Goal: Task Accomplishment & Management: Complete application form

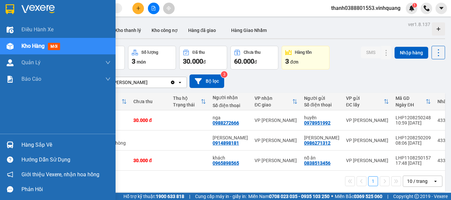
click at [13, 143] on img at bounding box center [10, 145] width 7 height 7
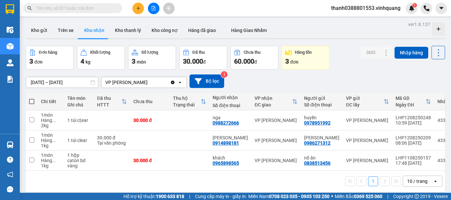
click at [332, 74] on section "Kết quả tìm kiếm ( 0 ) Bộ lọc No Data thanh0388801553.vinhquang 1 Điều hành xe …" at bounding box center [225, 100] width 451 height 200
click at [138, 5] on button at bounding box center [138, 9] width 12 height 12
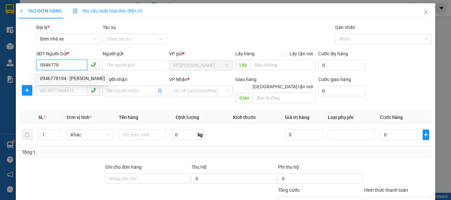
click at [66, 81] on div "0946778194 - lâm anh" at bounding box center [72, 78] width 65 height 7
type input "0946778194"
type input "[PERSON_NAME]"
type input "0977545868"
type input "thế"
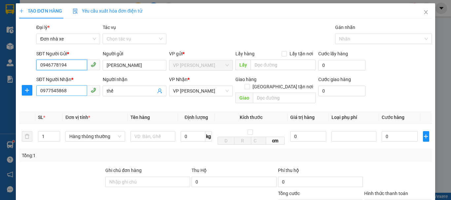
type input "0946778194"
drag, startPoint x: 78, startPoint y: 91, endPoint x: 8, endPoint y: 92, distance: 70.3
click at [8, 92] on div "TẠO ĐƠN HÀNG Yêu cầu xuất hóa đơn điện tử Transit Pickup Surcharge Ids Transit …" at bounding box center [225, 100] width 451 height 200
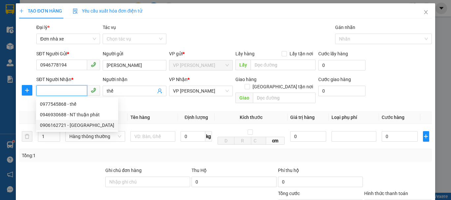
click at [75, 127] on div "0906162721 - đức" at bounding box center [77, 125] width 74 height 7
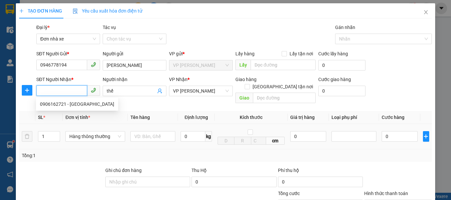
type input "0906162721"
type input "đức"
type input "0906162721"
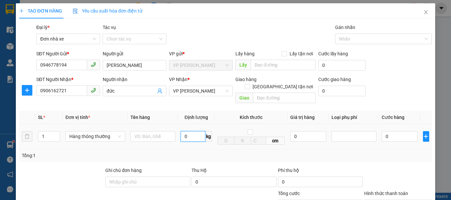
click at [193, 131] on input "0" at bounding box center [193, 136] width 25 height 11
type input "7"
click at [146, 131] on input "text" at bounding box center [152, 136] width 45 height 11
type input "40.000"
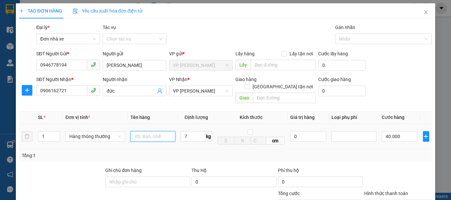
type input "40.000"
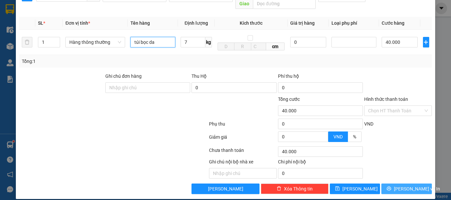
type input "túi bọc da"
click at [405, 186] on span "Lưu và In" at bounding box center [417, 189] width 46 height 7
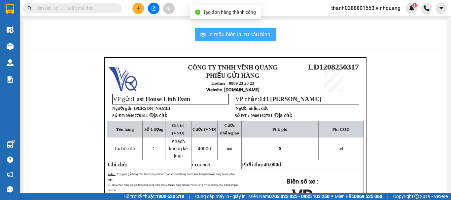
click at [243, 33] on span "In mẫu biên lai tự cấu hình" at bounding box center [239, 34] width 62 height 8
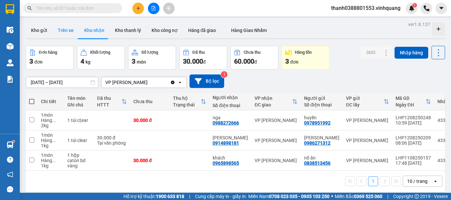
click at [71, 28] on button "Trên xe" at bounding box center [66, 30] width 26 height 16
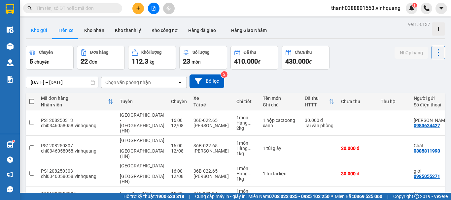
click at [38, 31] on button "Kho gửi" at bounding box center [39, 30] width 27 height 16
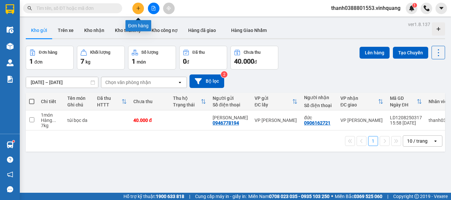
click at [136, 6] on icon "plus" at bounding box center [138, 8] width 5 height 5
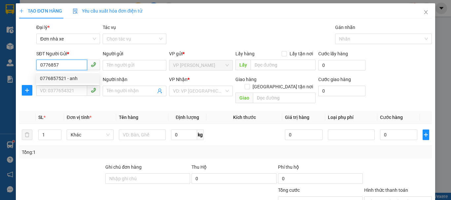
click at [76, 76] on div "0776857521 - anh" at bounding box center [67, 78] width 55 height 7
type input "0776857521"
type input "anh"
type input "0328596060"
type input "thể"
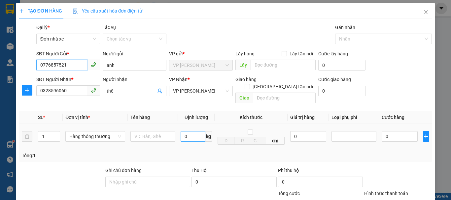
type input "0776857521"
click at [193, 131] on input "0" at bounding box center [193, 136] width 25 height 11
type input "1"
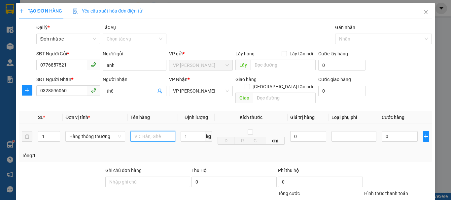
click at [139, 131] on input "text" at bounding box center [152, 136] width 45 height 11
type input "30.000"
type input "h"
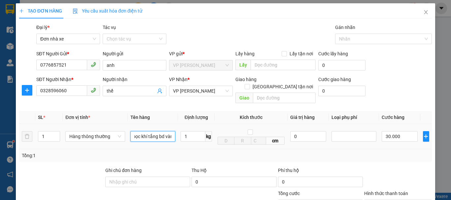
scroll to position [0, 7]
click at [158, 131] on input "bọc khí tắng bd vàng" at bounding box center [152, 136] width 45 height 11
click at [156, 131] on input "bọc khí tắng bd vàng" at bounding box center [152, 136] width 45 height 11
click at [160, 131] on input "bọc khí tắng b d vàng" at bounding box center [152, 136] width 45 height 11
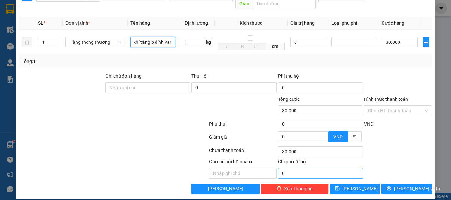
scroll to position [0, 12]
type input "bọc khí tắng b dính vàng"
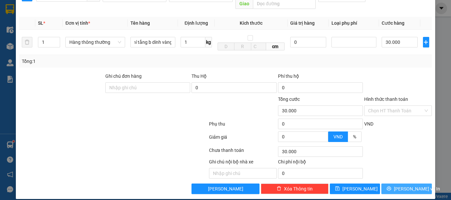
scroll to position [0, 0]
click at [382, 184] on button "Lưu và In" at bounding box center [406, 189] width 51 height 11
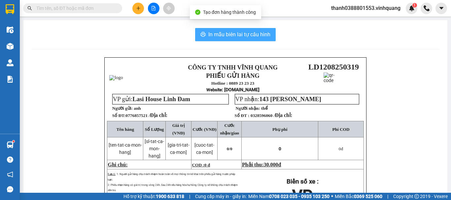
click at [220, 41] on button "In mẫu biên lai tự cấu hình" at bounding box center [235, 34] width 81 height 13
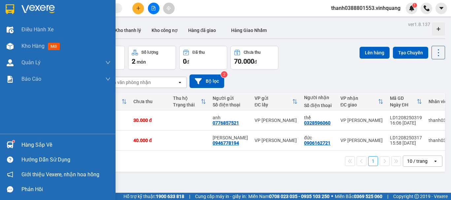
click at [17, 145] on div "Hàng sắp về" at bounding box center [58, 145] width 116 height 15
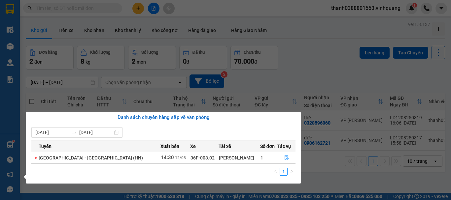
click at [323, 183] on section "Kết quả tìm kiếm ( 0 ) Bộ lọc No Data thanh0388801553.vinhquang 1 Điều hành xe …" at bounding box center [225, 100] width 451 height 200
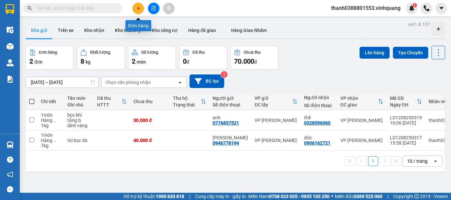
click at [138, 5] on button at bounding box center [138, 9] width 12 height 12
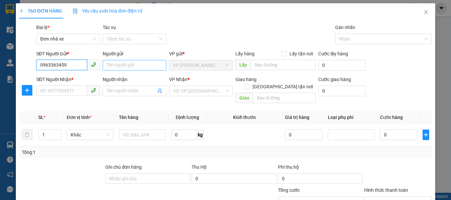
type input "0963363459"
click at [114, 67] on input "Người gửi" at bounding box center [135, 65] width 64 height 11
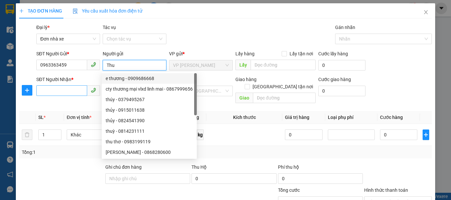
type input "Thu"
click at [75, 92] on input "SĐT Người Nhận *" at bounding box center [61, 91] width 51 height 11
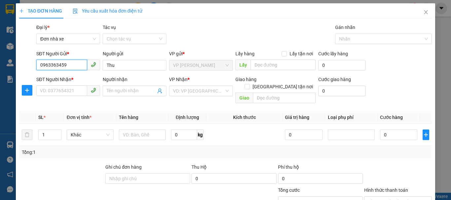
drag, startPoint x: 69, startPoint y: 63, endPoint x: 43, endPoint y: 68, distance: 26.4
click at [46, 68] on input "0963363459" at bounding box center [61, 65] width 51 height 11
click at [75, 64] on input "0963363459" at bounding box center [61, 65] width 51 height 11
drag, startPoint x: 76, startPoint y: 65, endPoint x: 34, endPoint y: 65, distance: 42.3
click at [30, 67] on div "SĐT Người Gửi * 0963363459 0963363459 Người gửi Thu VP gửi * VP Linh Đàm Lấy hà…" at bounding box center [225, 61] width 414 height 23
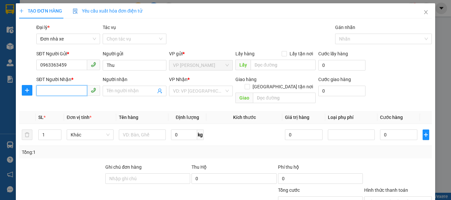
click at [58, 93] on input "SĐT Người Nhận *" at bounding box center [61, 91] width 51 height 11
paste input "0963363459"
type input "0963363459"
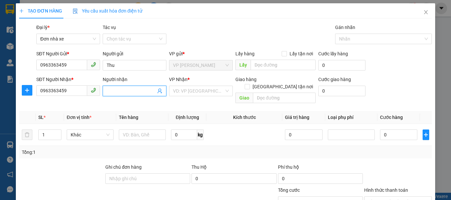
click at [126, 93] on input "Người nhận" at bounding box center [131, 91] width 49 height 7
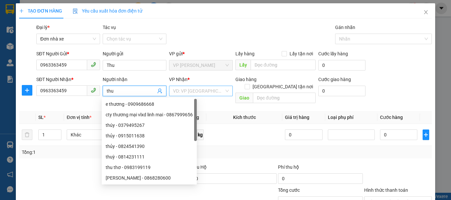
type input "thu"
click at [203, 90] on input "search" at bounding box center [198, 91] width 51 height 10
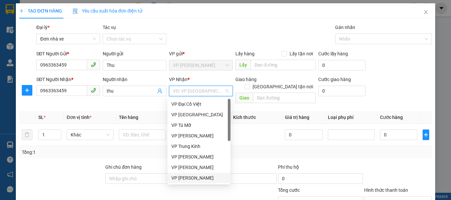
click at [201, 176] on div "VP [PERSON_NAME]" at bounding box center [198, 178] width 55 height 7
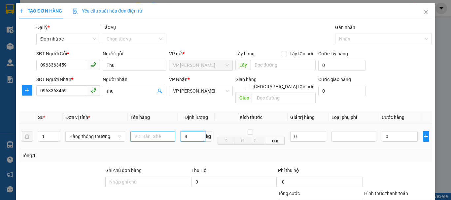
type input "8"
click at [160, 131] on input "text" at bounding box center [152, 136] width 45 height 11
type input "40.000"
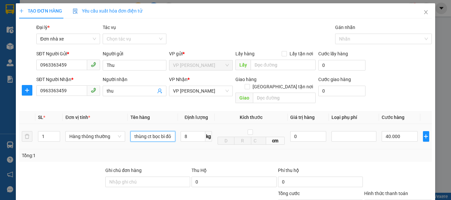
scroll to position [94, 0]
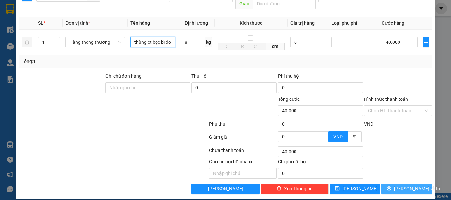
type input "thùng ct bọc bì đỏ"
click at [391, 187] on icon "printer" at bounding box center [389, 189] width 5 height 5
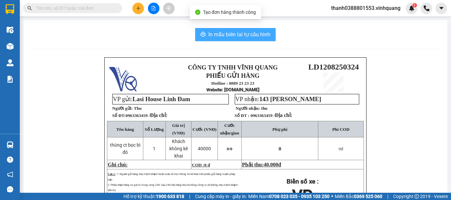
click at [229, 32] on span "In mẫu biên lai tự cấu hình" at bounding box center [239, 34] width 62 height 8
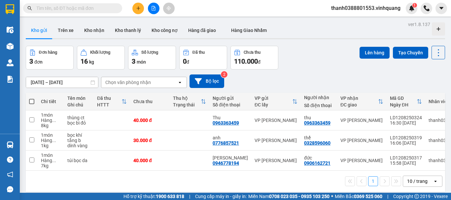
click at [31, 102] on span at bounding box center [31, 101] width 5 height 5
click at [32, 98] on input "checkbox" at bounding box center [32, 98] width 0 height 0
checkbox input "true"
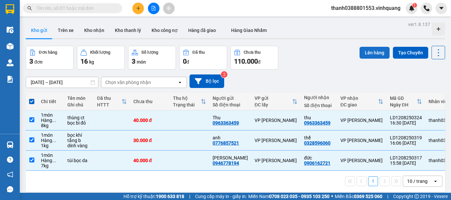
click at [363, 52] on button "Lên hàng" at bounding box center [375, 53] width 30 height 12
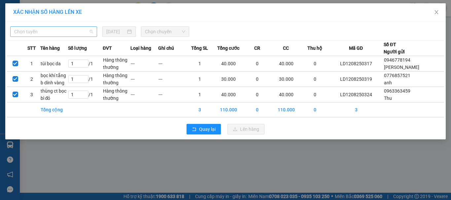
click at [53, 34] on span "Chọn tuyến" at bounding box center [53, 32] width 79 height 10
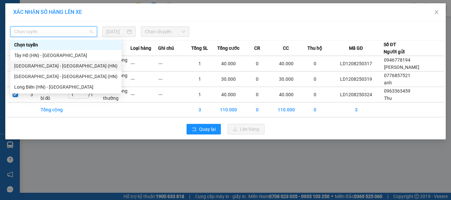
click at [43, 62] on div "Thanh Hóa - Long Biên (HN)" at bounding box center [65, 65] width 103 height 7
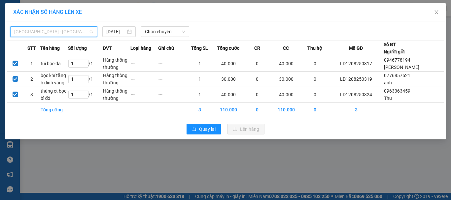
click at [68, 34] on span "Thanh Hóa - Long Biên (HN)" at bounding box center [53, 32] width 79 height 10
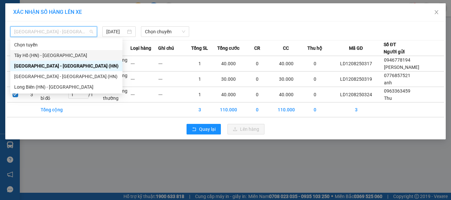
click at [56, 55] on div "Tây Hồ (HN) - [GEOGRAPHIC_DATA]" at bounding box center [66, 55] width 104 height 7
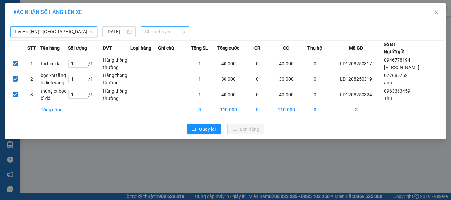
click at [164, 33] on span "Chọn chuyến" at bounding box center [165, 32] width 41 height 10
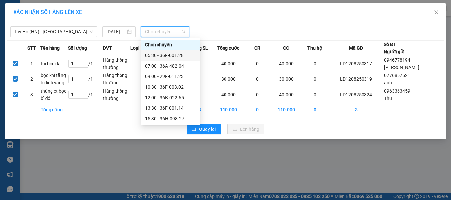
scroll to position [32, 0]
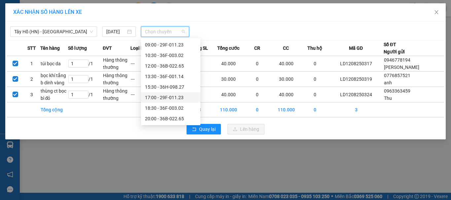
click at [158, 95] on div "17:00 - 29F-011.23" at bounding box center [171, 97] width 52 height 7
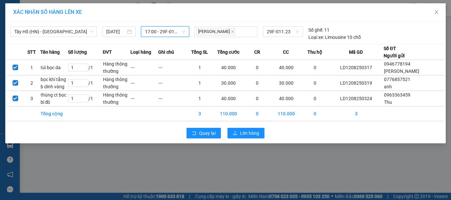
click at [164, 33] on span "17:00 - 29F-011.23" at bounding box center [165, 32] width 41 height 10
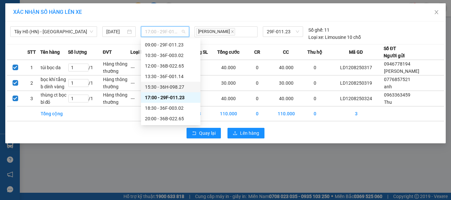
click at [159, 87] on div "15:30 - 36H-098.27" at bounding box center [171, 87] width 52 height 7
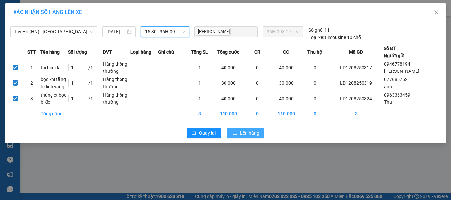
click at [239, 131] on button "Lên hàng" at bounding box center [246, 133] width 37 height 11
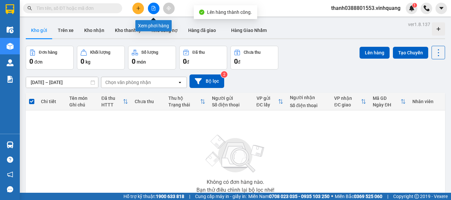
click at [151, 7] on icon "file-add" at bounding box center [153, 8] width 5 height 5
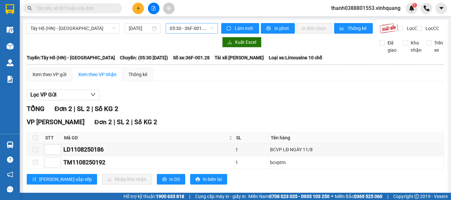
click at [194, 27] on span "05:30 - 36F-001.28" at bounding box center [192, 28] width 44 height 10
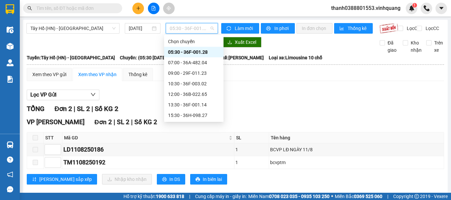
scroll to position [32, 0]
click at [185, 82] on div "15:30 - 36H-098.27" at bounding box center [194, 83] width 52 height 7
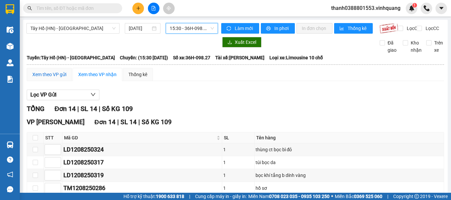
click at [55, 78] on div "Xem theo VP gửi" at bounding box center [49, 74] width 34 height 7
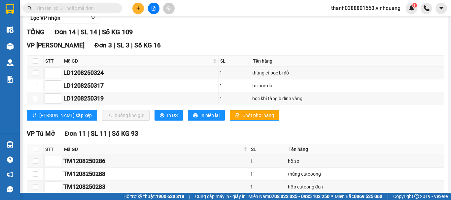
scroll to position [74, 0]
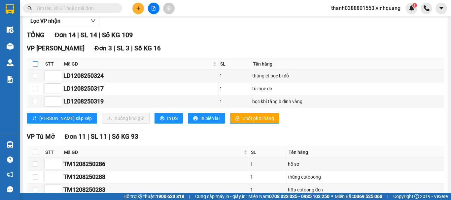
click at [35, 67] on input "checkbox" at bounding box center [35, 63] width 5 height 5
checkbox input "true"
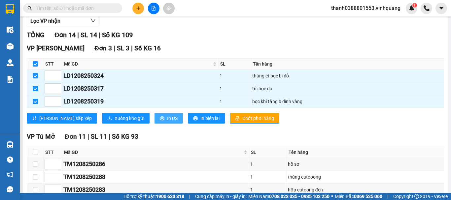
click at [167, 122] on span "In DS" at bounding box center [172, 118] width 11 height 7
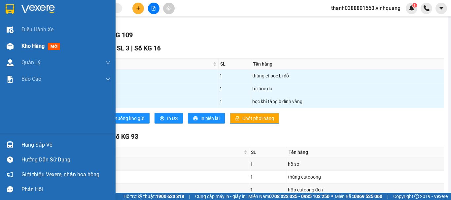
click at [32, 42] on div "Kho hàng mới" at bounding box center [41, 46] width 41 height 8
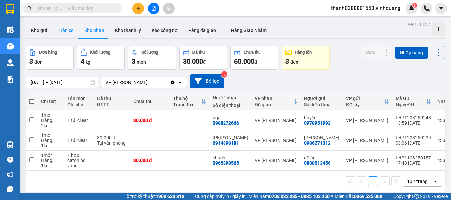
click at [77, 32] on button "Trên xe" at bounding box center [66, 30] width 26 height 16
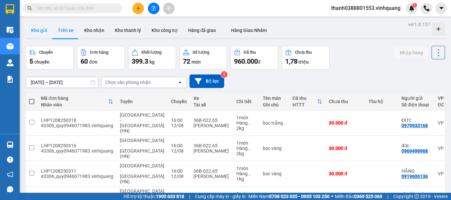
click at [32, 32] on button "Kho gửi" at bounding box center [39, 30] width 27 height 16
